Goal: Transaction & Acquisition: Subscribe to service/newsletter

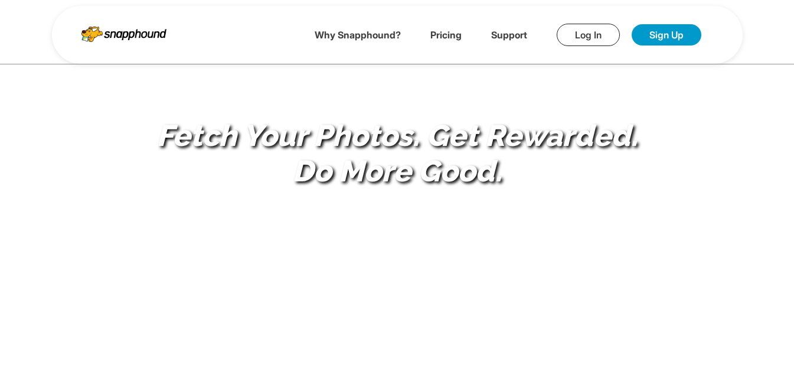
click at [649, 34] on link "Sign Up" at bounding box center [667, 34] width 70 height 21
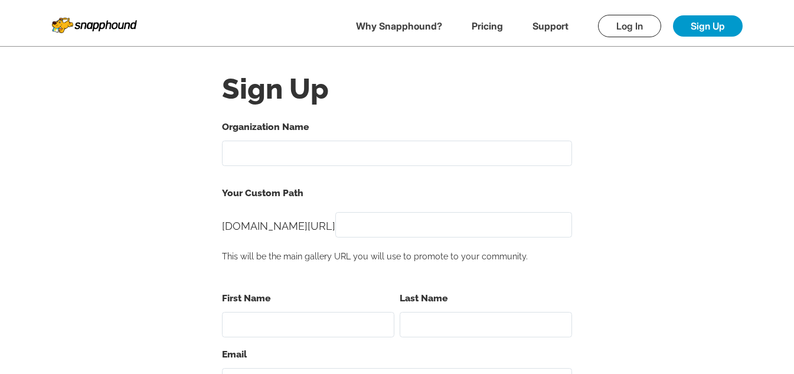
click at [377, 145] on input "Organization Name" at bounding box center [397, 153] width 350 height 25
type input "test11sep"
paste input "test11sep"
type input "test11sep"
paste input "test11sep"
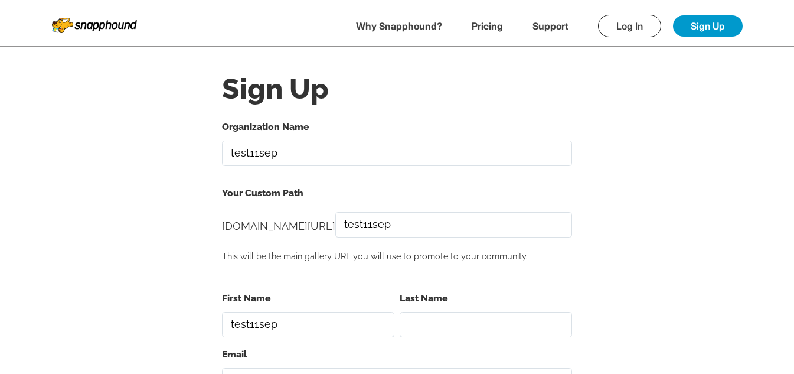
type input "test11sep"
paste input "test11sep"
type input "test11sep"
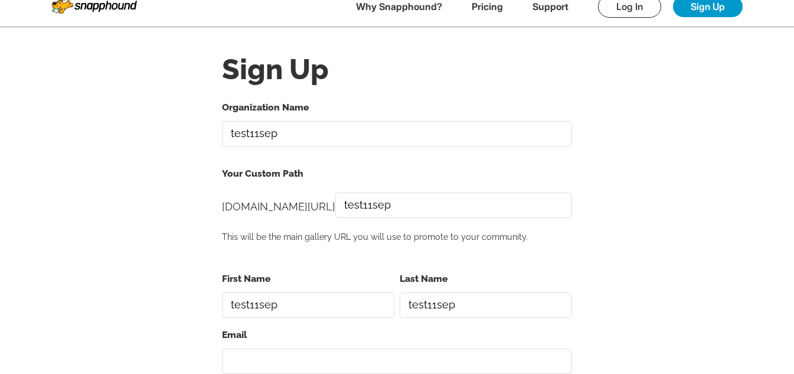
paste input "[EMAIL_ADDRESS][DOMAIN_NAME]"
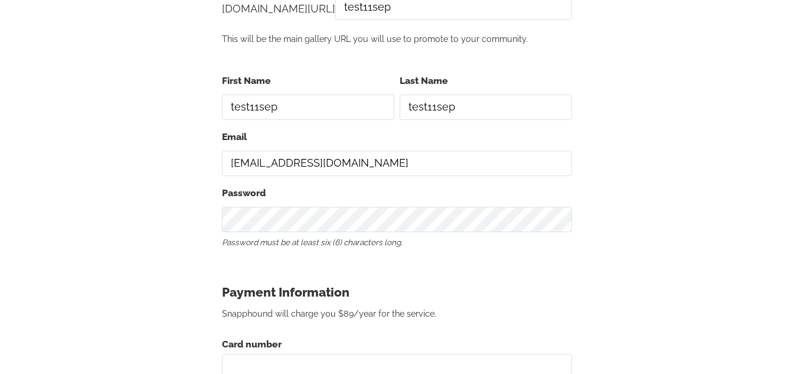
scroll to position [315, 0]
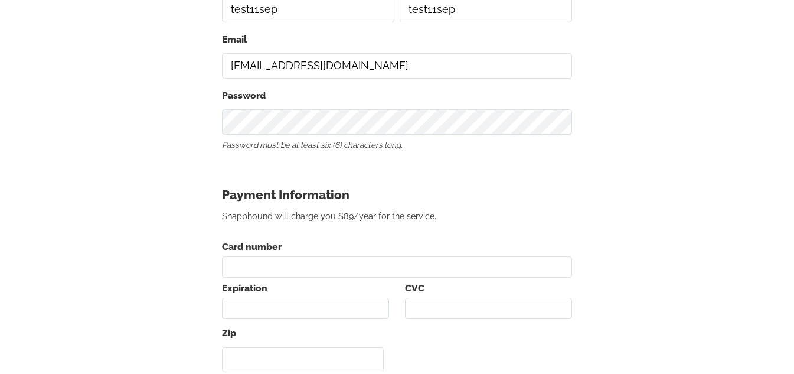
type input "[EMAIL_ADDRESS][DOMAIN_NAME]"
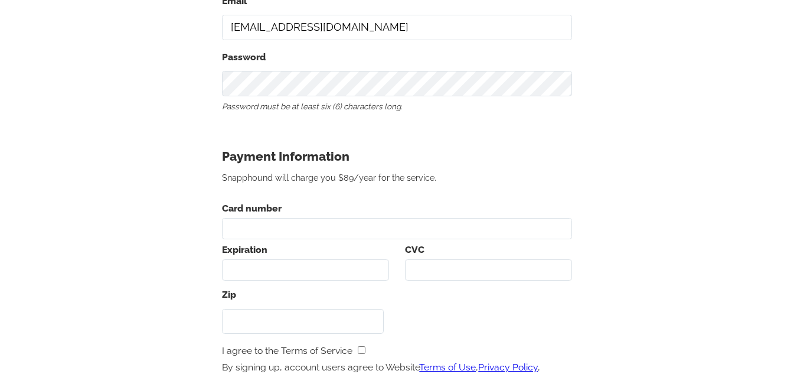
scroll to position [374, 0]
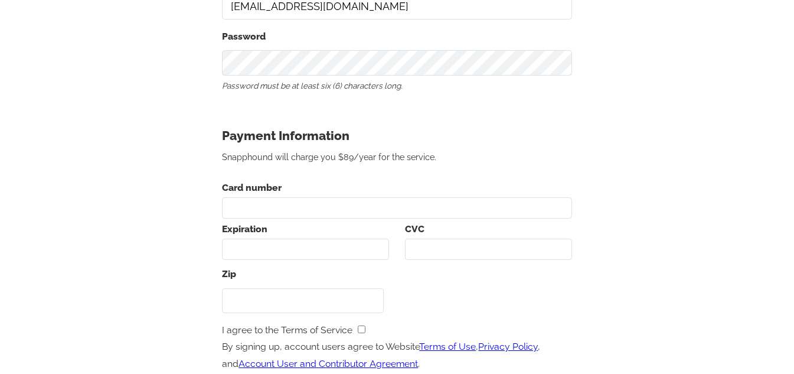
click at [318, 141] on h3 "Payment Information" at bounding box center [397, 136] width 350 height 22
click at [275, 302] on input "Zip" at bounding box center [303, 300] width 162 height 25
type input "343434"
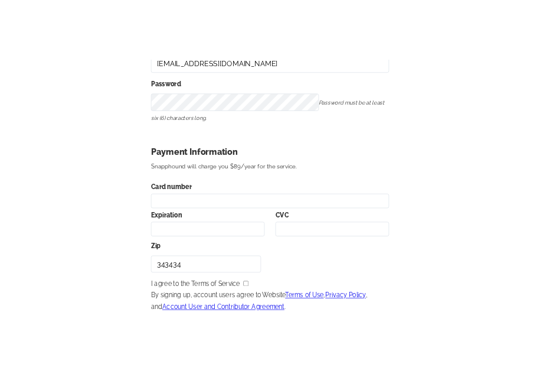
scroll to position [669, 0]
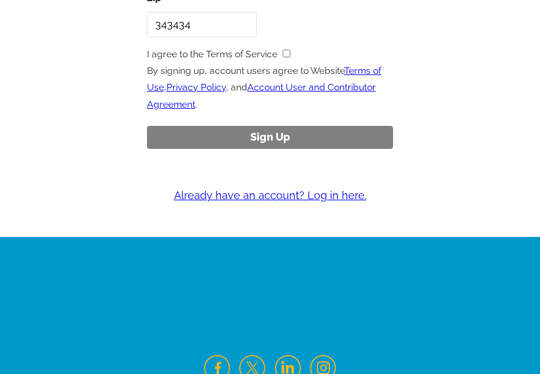
click at [286, 53] on input "checkbox" at bounding box center [287, 54] width 8 height 8
checkbox input "true"
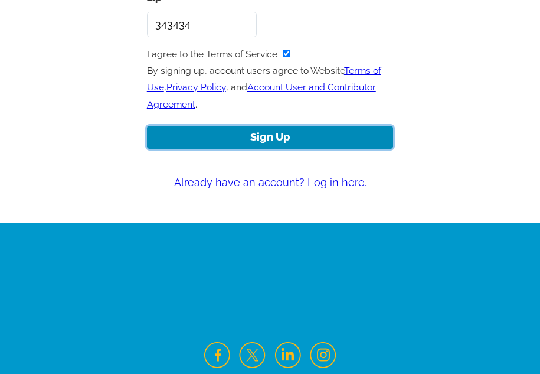
click at [362, 136] on button "Sign Up" at bounding box center [270, 137] width 247 height 23
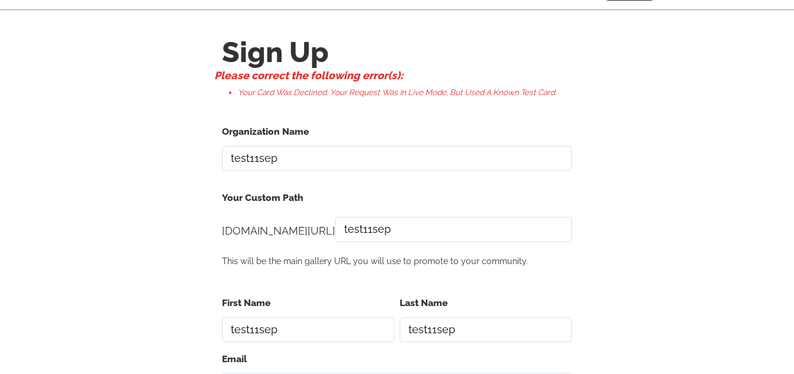
scroll to position [0, 0]
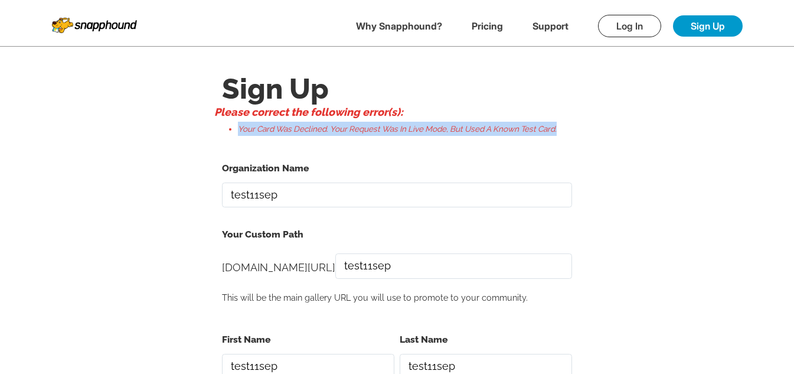
drag, startPoint x: 237, startPoint y: 122, endPoint x: 606, endPoint y: 135, distance: 369.3
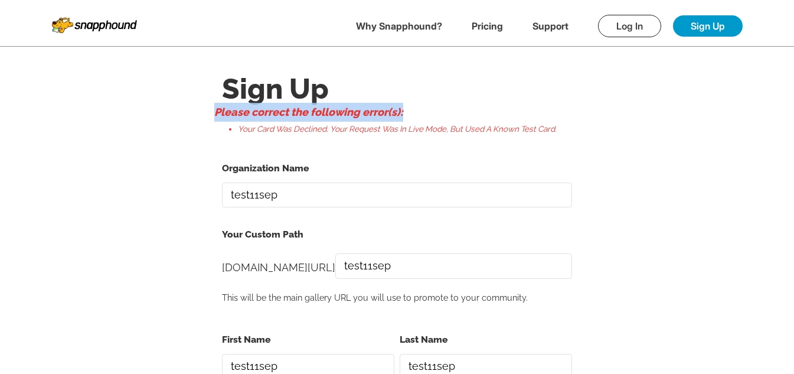
drag, startPoint x: 214, startPoint y: 112, endPoint x: 788, endPoint y: 116, distance: 573.5
drag, startPoint x: 494, startPoint y: 161, endPoint x: 211, endPoint y: 160, distance: 282.9
